Goal: Check status: Check status

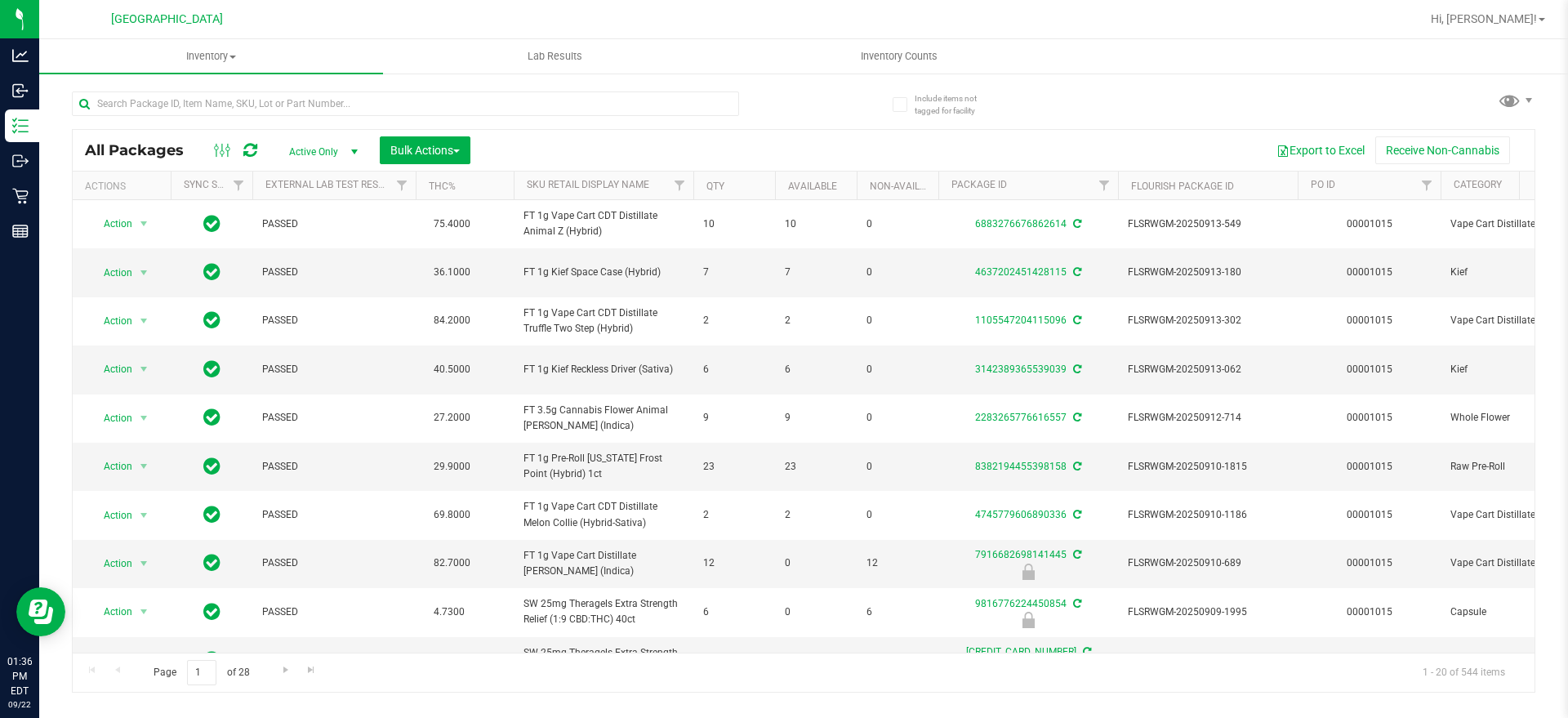
drag, startPoint x: 338, startPoint y: 177, endPoint x: 1534, endPoint y: 163, distance: 1196.1
click at [1534, 163] on div "All Packages Active Only Active Only Lab Samples Locked All External Internal B…" at bounding box center [803, 149] width 1461 height 41
click at [224, 150] on icon at bounding box center [223, 150] width 18 height 20
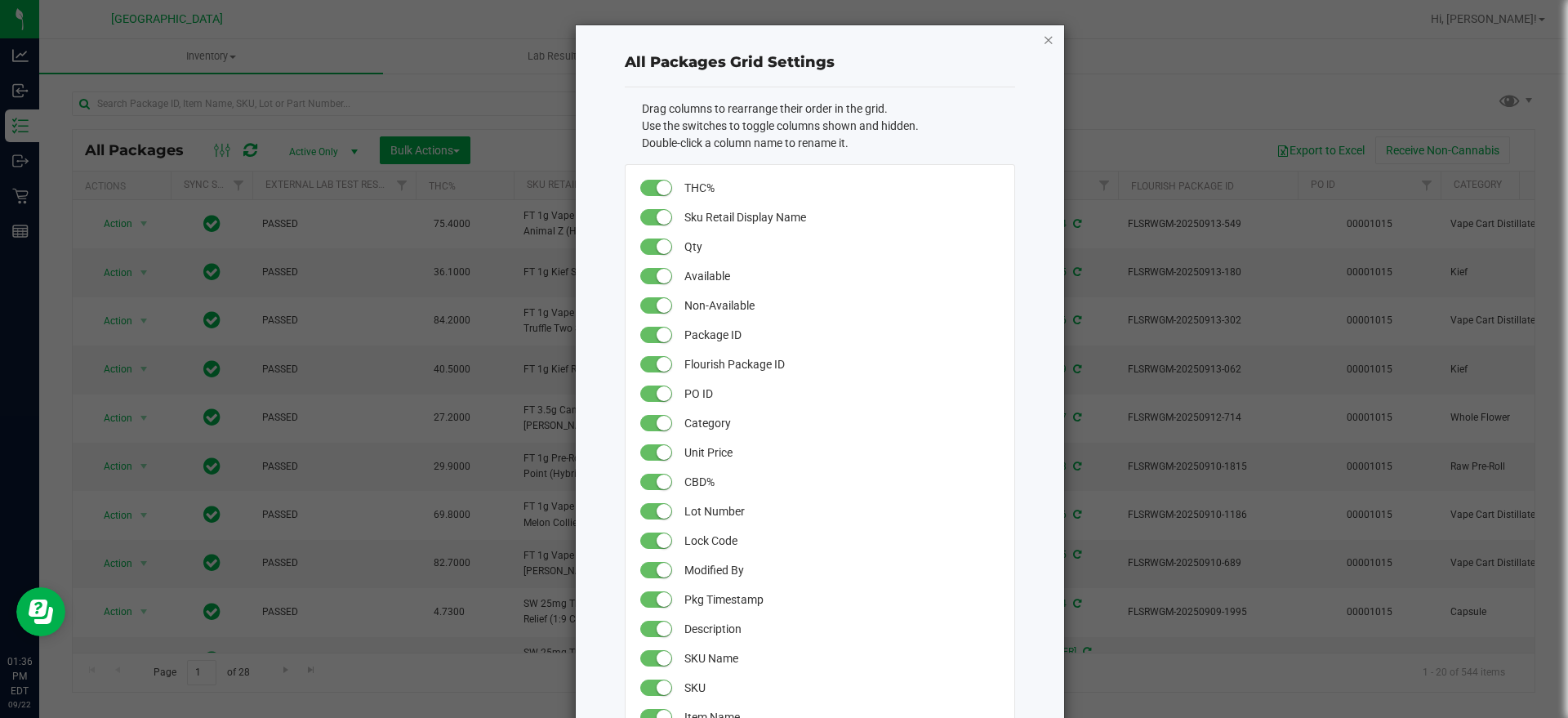
click at [1043, 41] on icon "button" at bounding box center [1048, 40] width 11 height 20
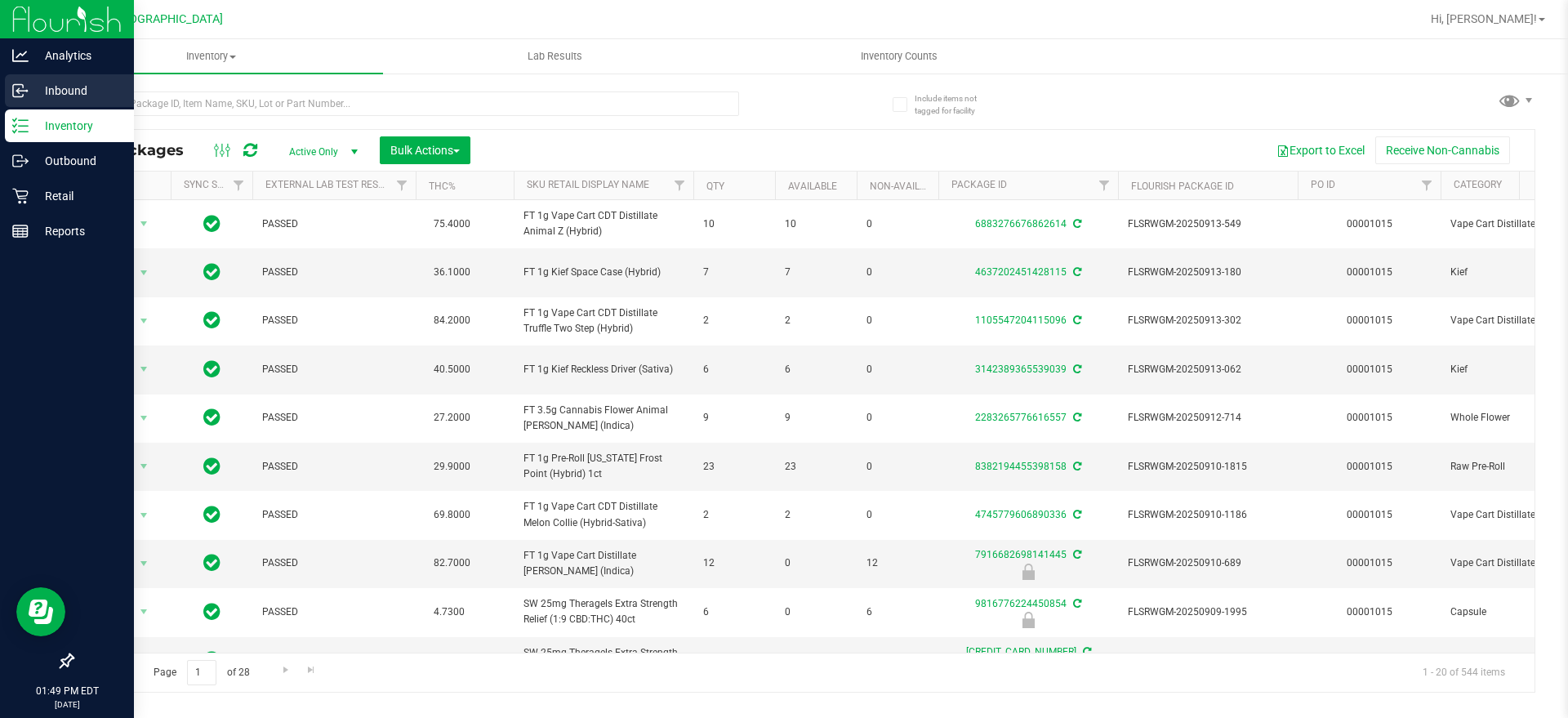
click at [68, 89] on p "Inbound" at bounding box center [78, 91] width 98 height 20
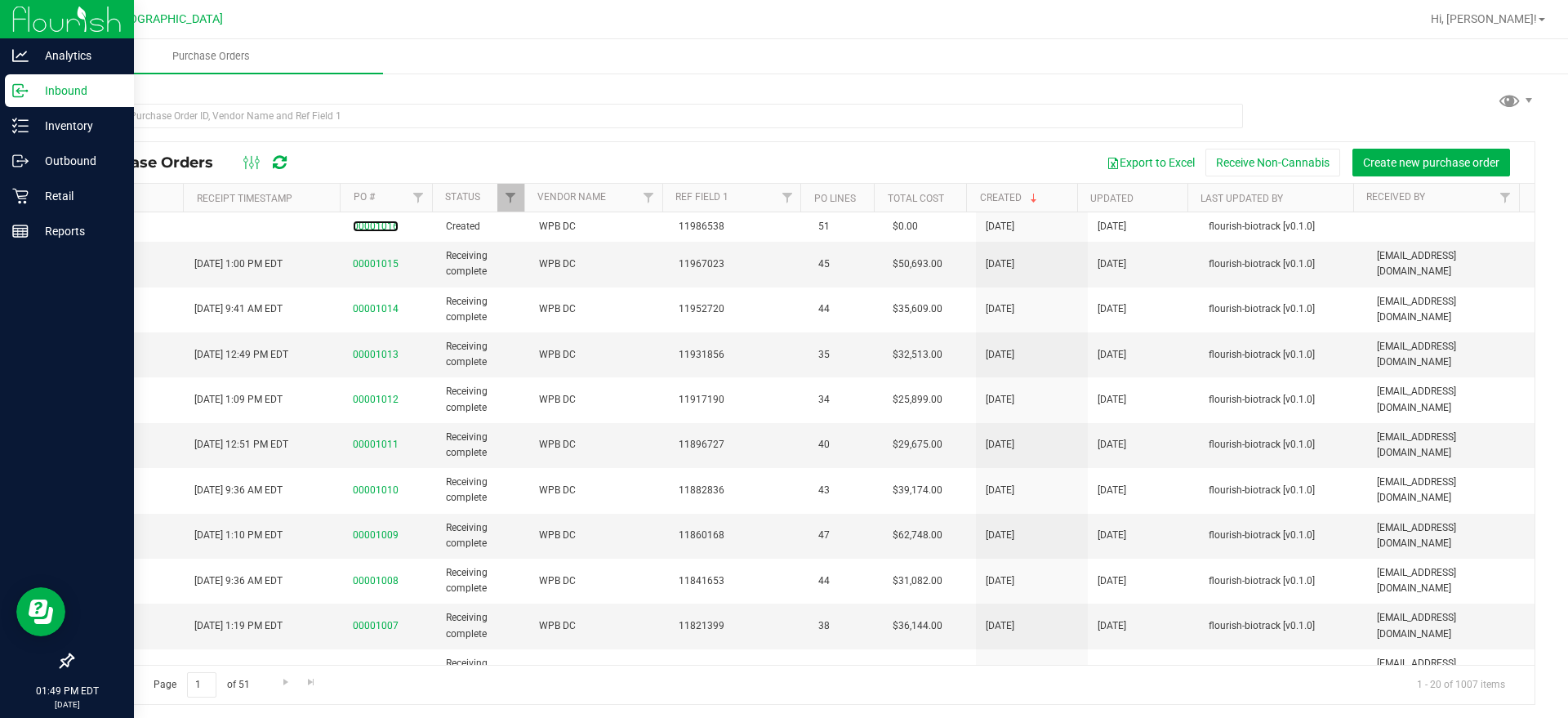
click at [380, 229] on link "00001016" at bounding box center [376, 225] width 46 height 11
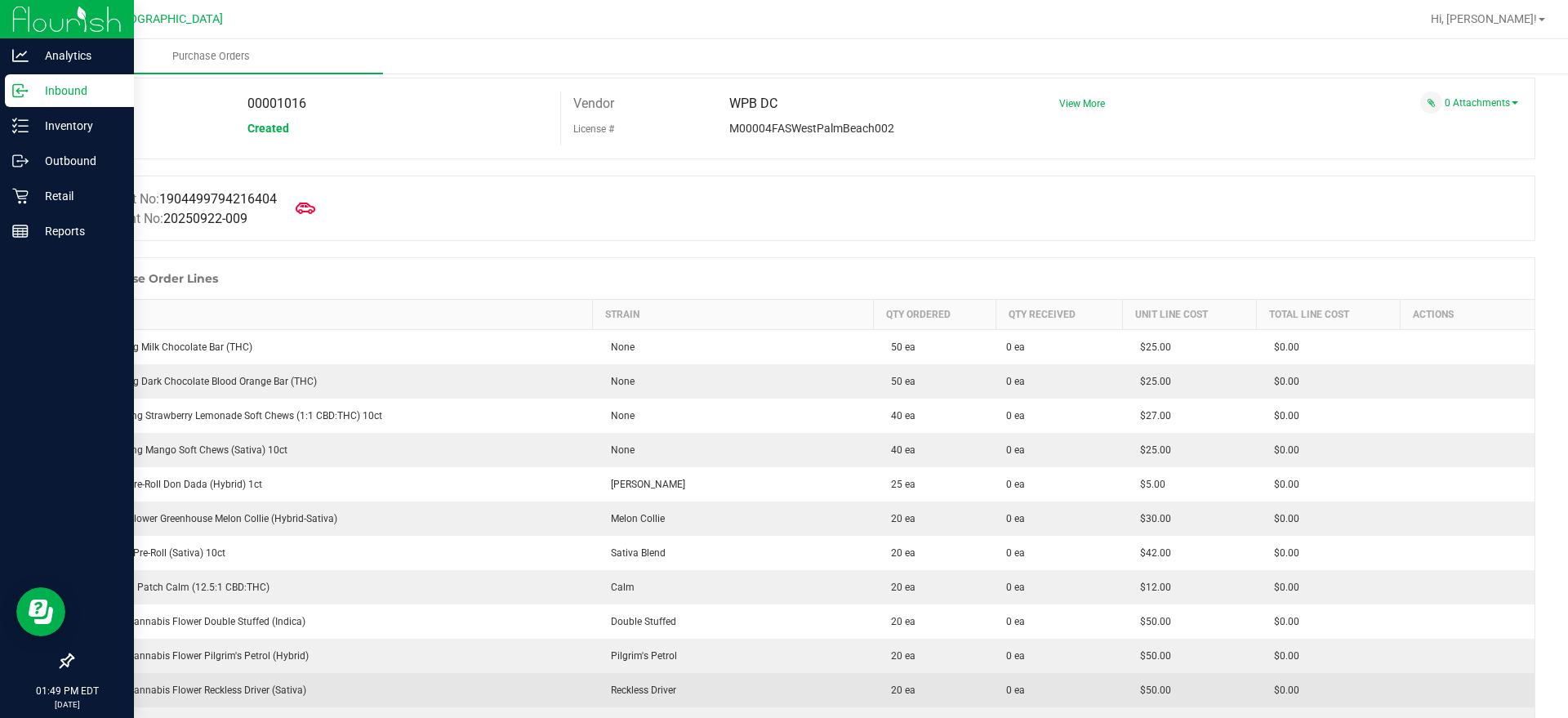
scroll to position [102, 0]
